Goal: Task Accomplishment & Management: Manage account settings

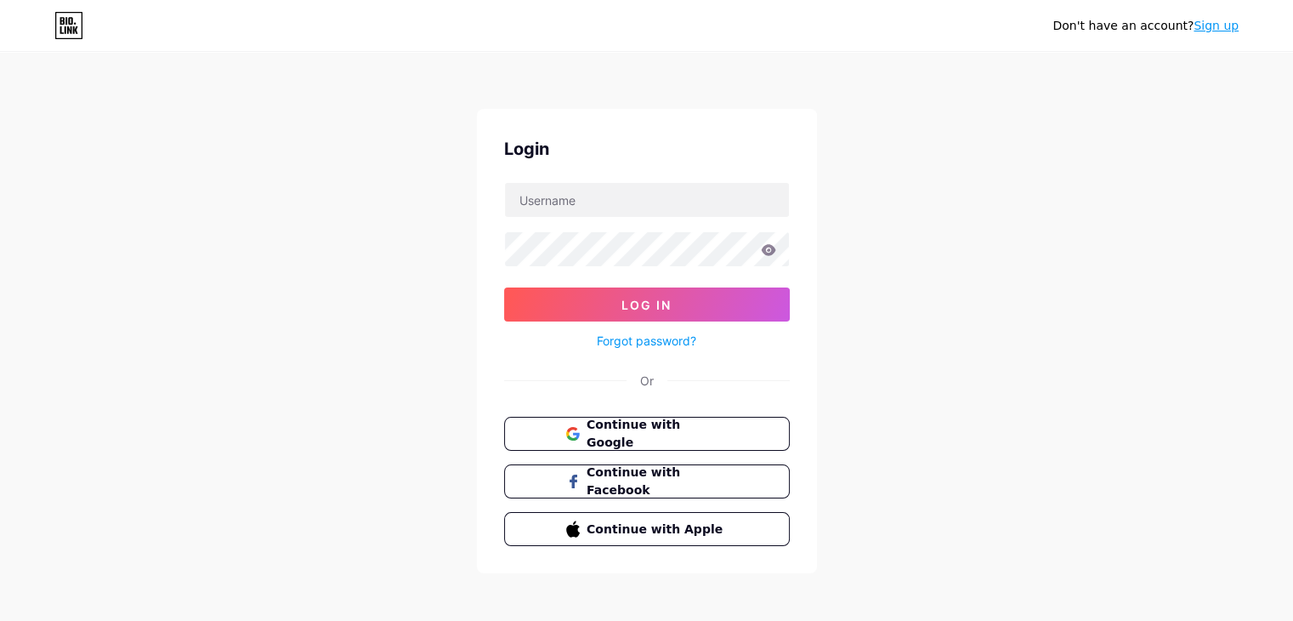
click at [636, 221] on form "Log In Forgot password?" at bounding box center [647, 266] width 286 height 169
click at [643, 206] on input "text" at bounding box center [647, 200] width 284 height 34
type input "tranthangit.svip@gmail.com"
click at [649, 434] on span "Continue with Google" at bounding box center [657, 434] width 142 height 37
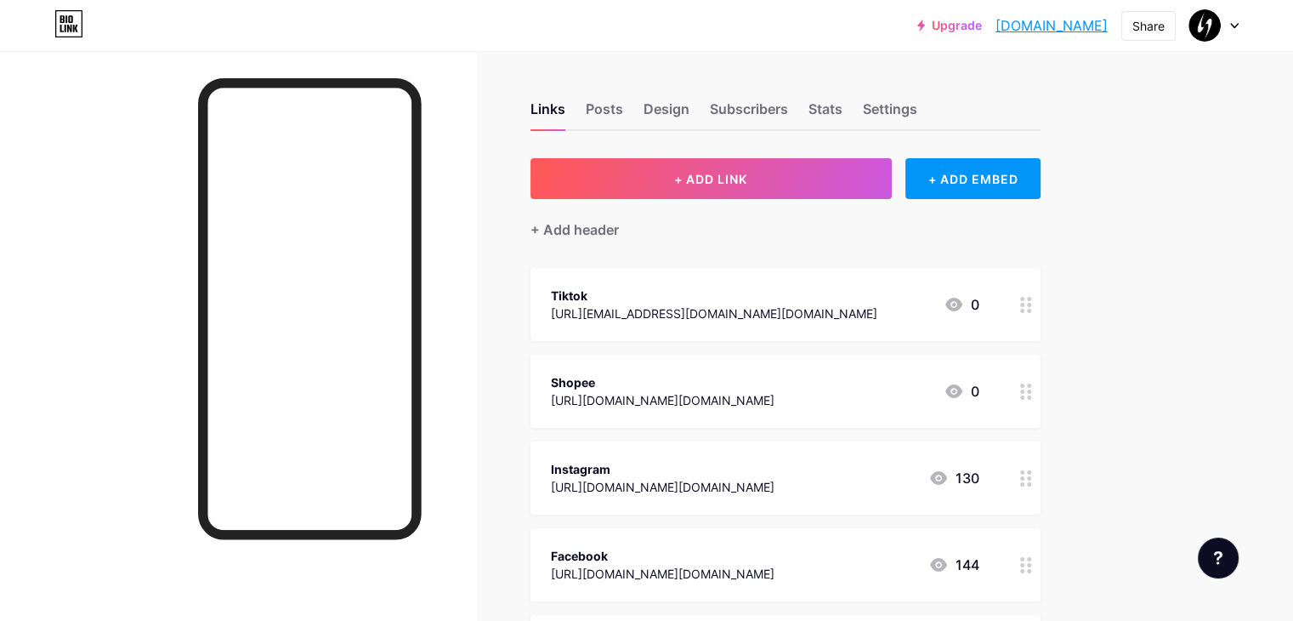
click at [967, 96] on div "Links Posts Design Subscribers Stats Settings" at bounding box center [785, 101] width 510 height 60
click at [917, 99] on div "Settings" at bounding box center [890, 114] width 54 height 31
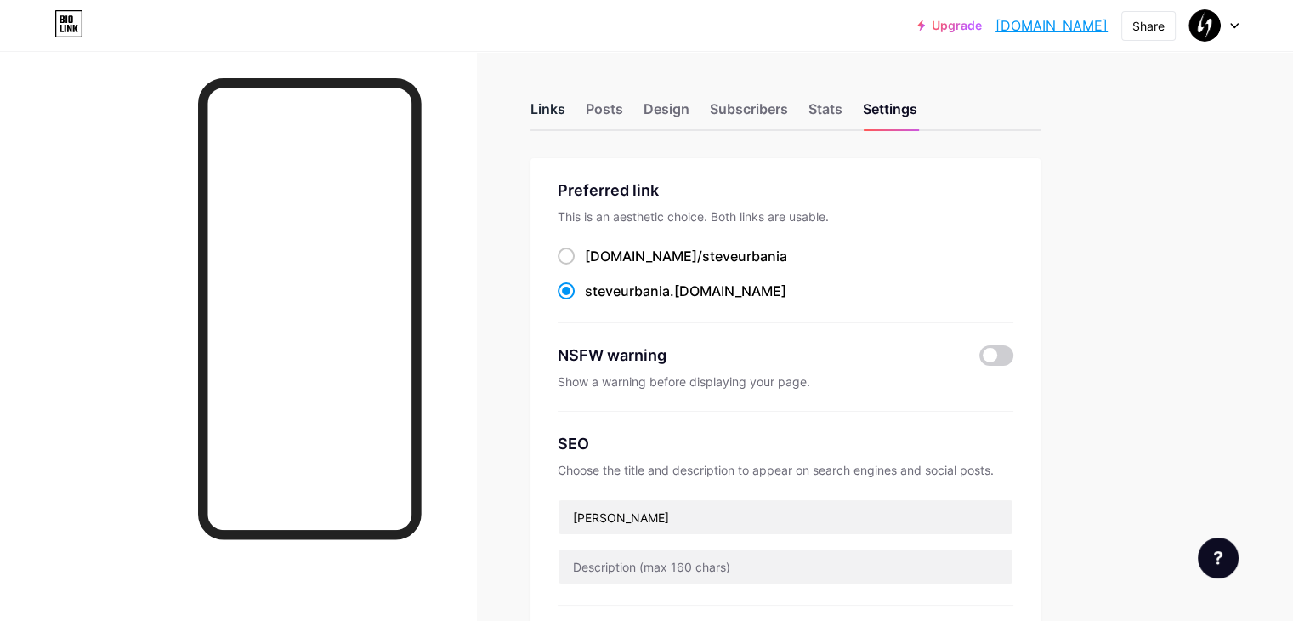
click at [565, 113] on div "Links" at bounding box center [547, 114] width 35 height 31
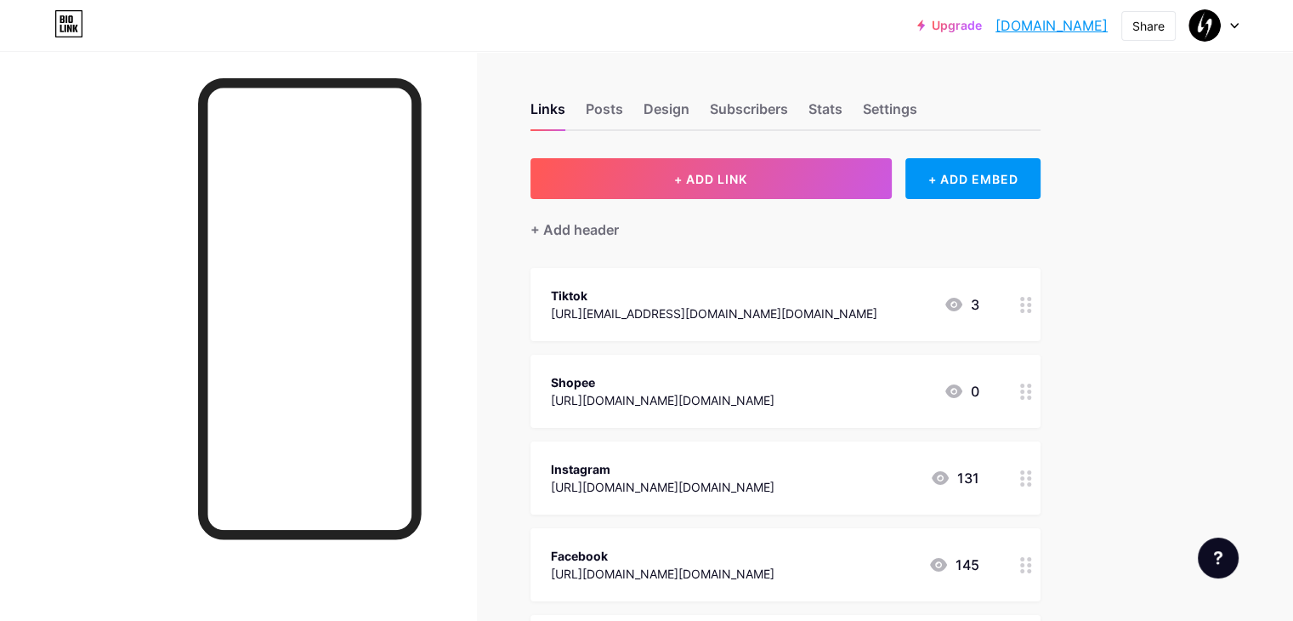
click at [1027, 27] on link "[DOMAIN_NAME]" at bounding box center [1052, 25] width 112 height 20
